Goal: Navigation & Orientation: Go to known website

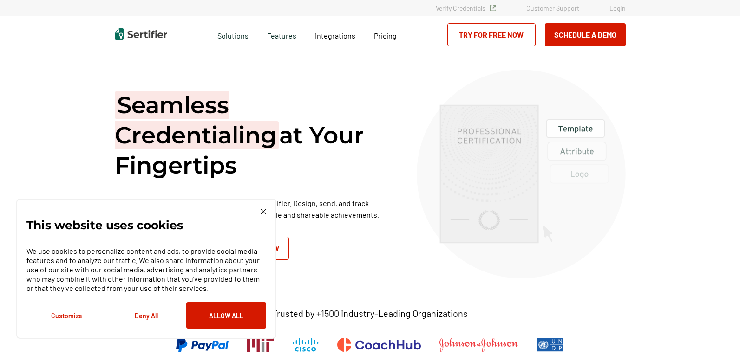
click at [263, 212] on img at bounding box center [264, 212] width 6 height 6
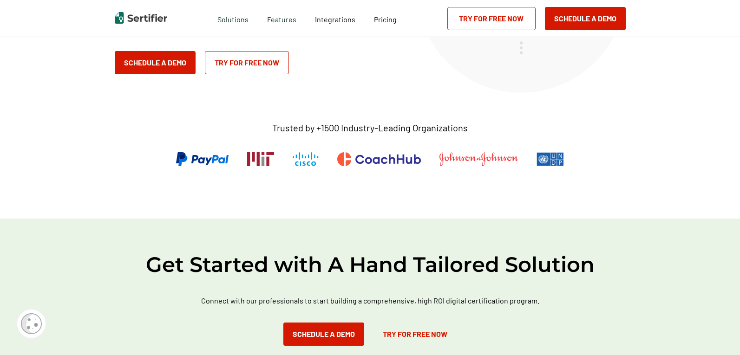
scroll to position [232, 0]
